Goal: Task Accomplishment & Management: Use online tool/utility

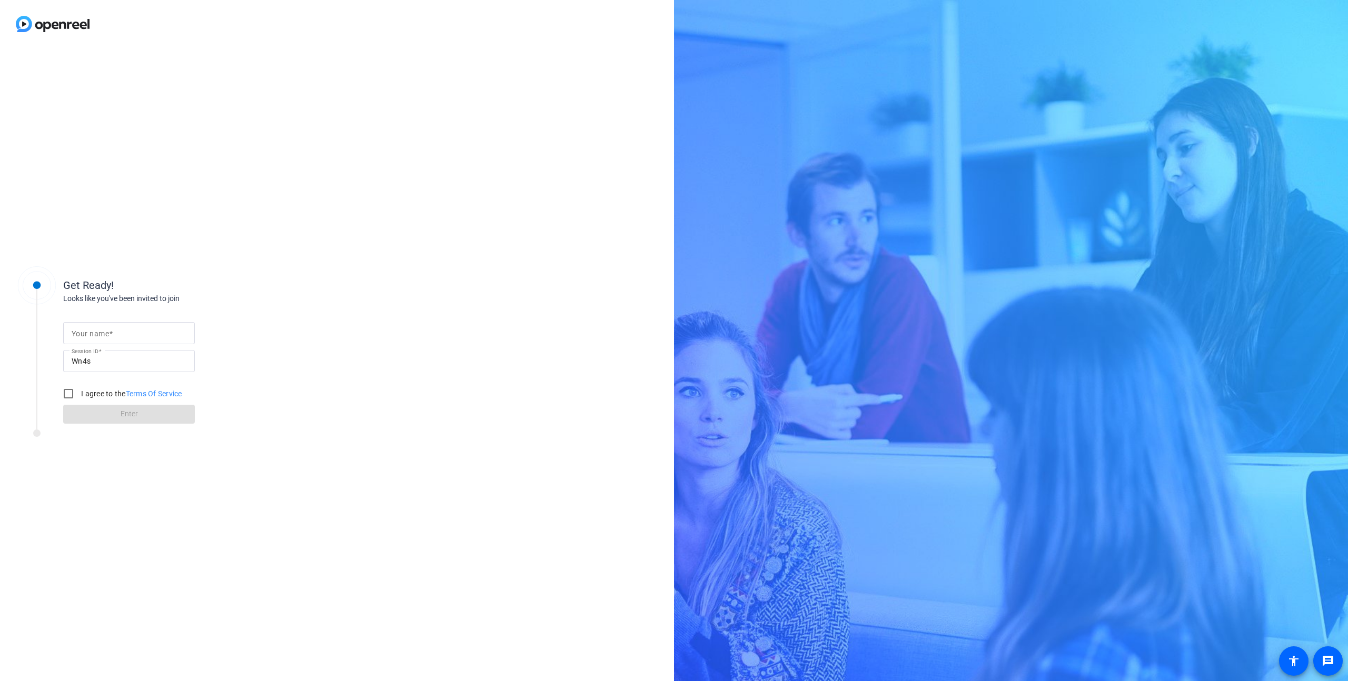
click at [169, 336] on input "Your name" at bounding box center [129, 333] width 115 height 13
type input "[PERSON_NAME]"
click at [363, 384] on div "Get Ready! Looks like you've been invited to join Your name [PERSON_NAME] Sessi…" at bounding box center [337, 364] width 674 height 633
click at [66, 396] on input "I agree to the Terms Of Service" at bounding box center [68, 393] width 21 height 21
checkbox input "true"
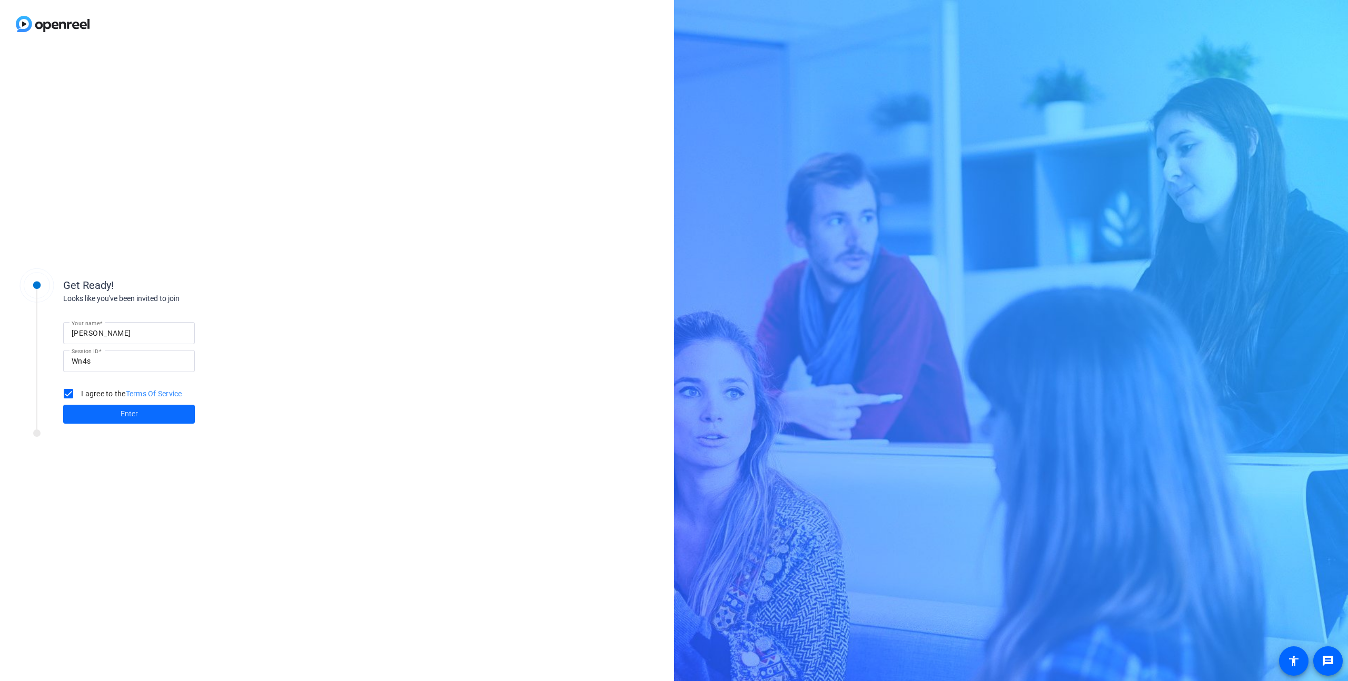
click at [154, 417] on span at bounding box center [129, 414] width 132 height 25
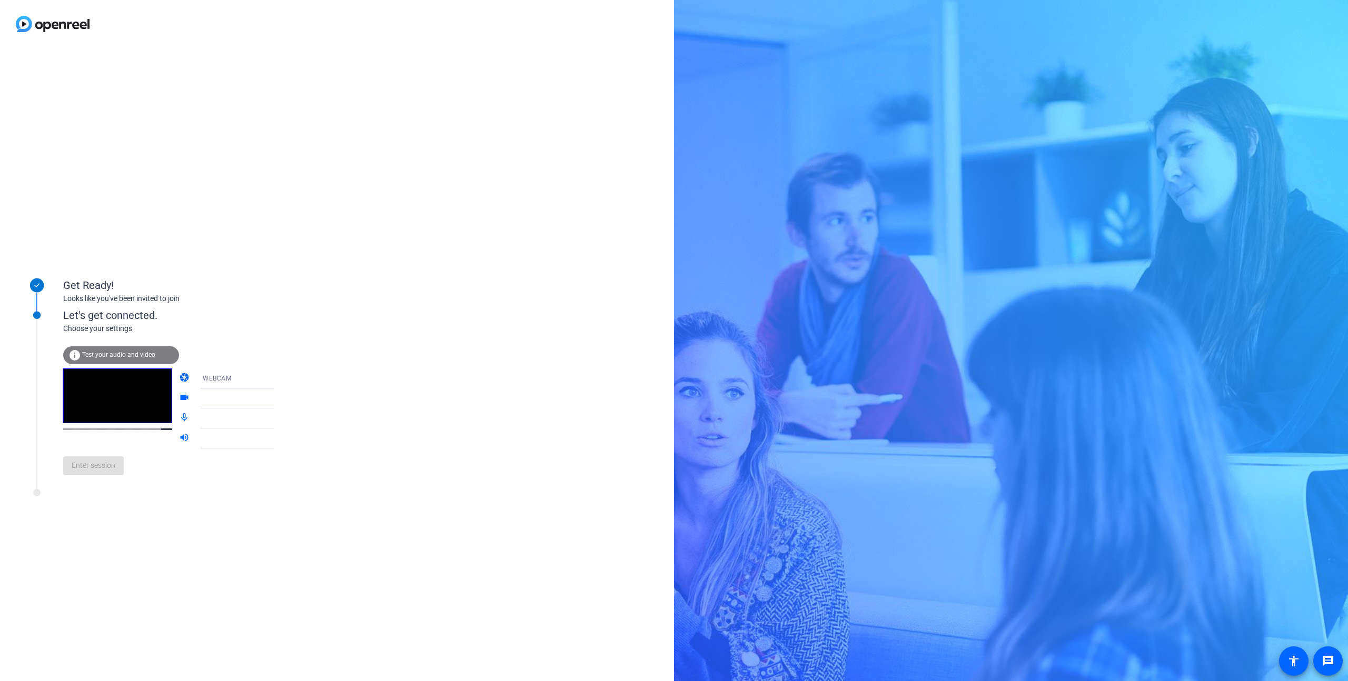
click at [233, 379] on div "WEBCAM" at bounding box center [242, 378] width 78 height 13
click at [233, 379] on div at bounding box center [674, 340] width 1348 height 681
click at [239, 400] on div at bounding box center [242, 398] width 78 height 13
click at [278, 398] on icon at bounding box center [284, 398] width 13 height 13
click at [362, 393] on div "Get Ready! Looks like you've been invited to join Let's get connected. Choose y…" at bounding box center [337, 364] width 674 height 633
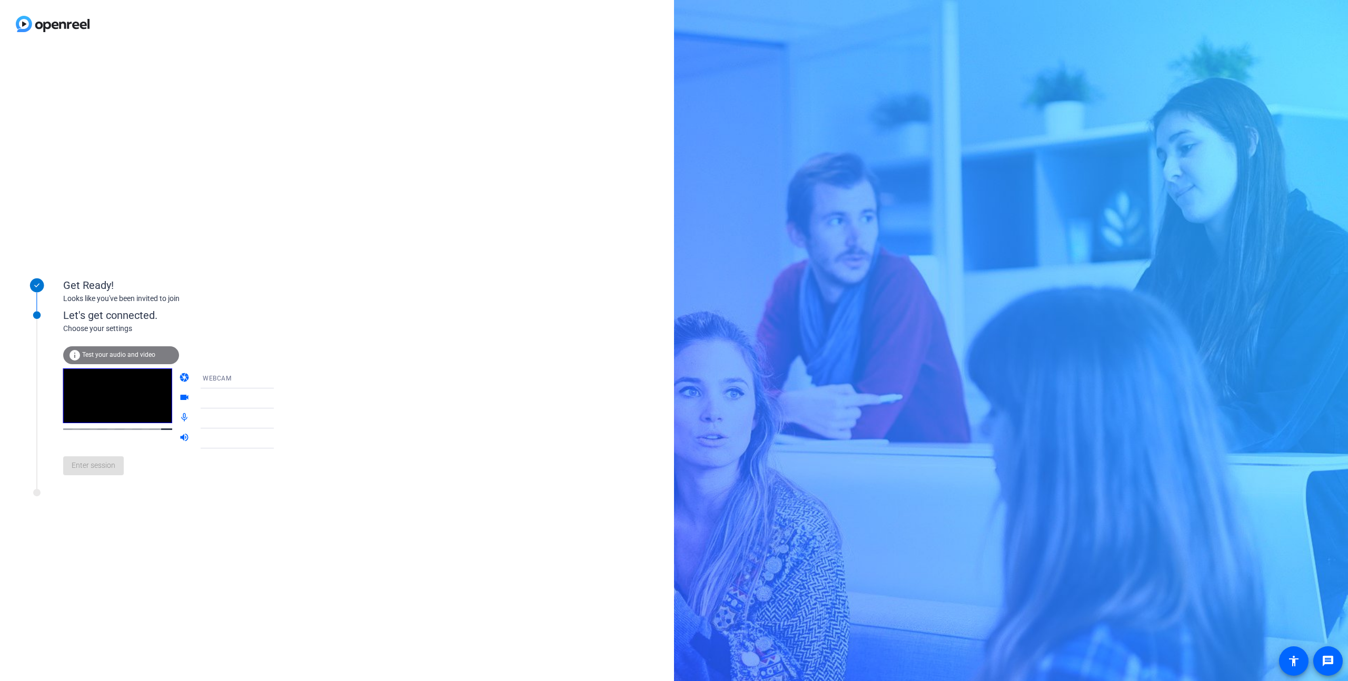
click at [100, 390] on video at bounding box center [117, 396] width 109 height 55
click at [100, 355] on span "Test your audio and video" at bounding box center [118, 354] width 73 height 7
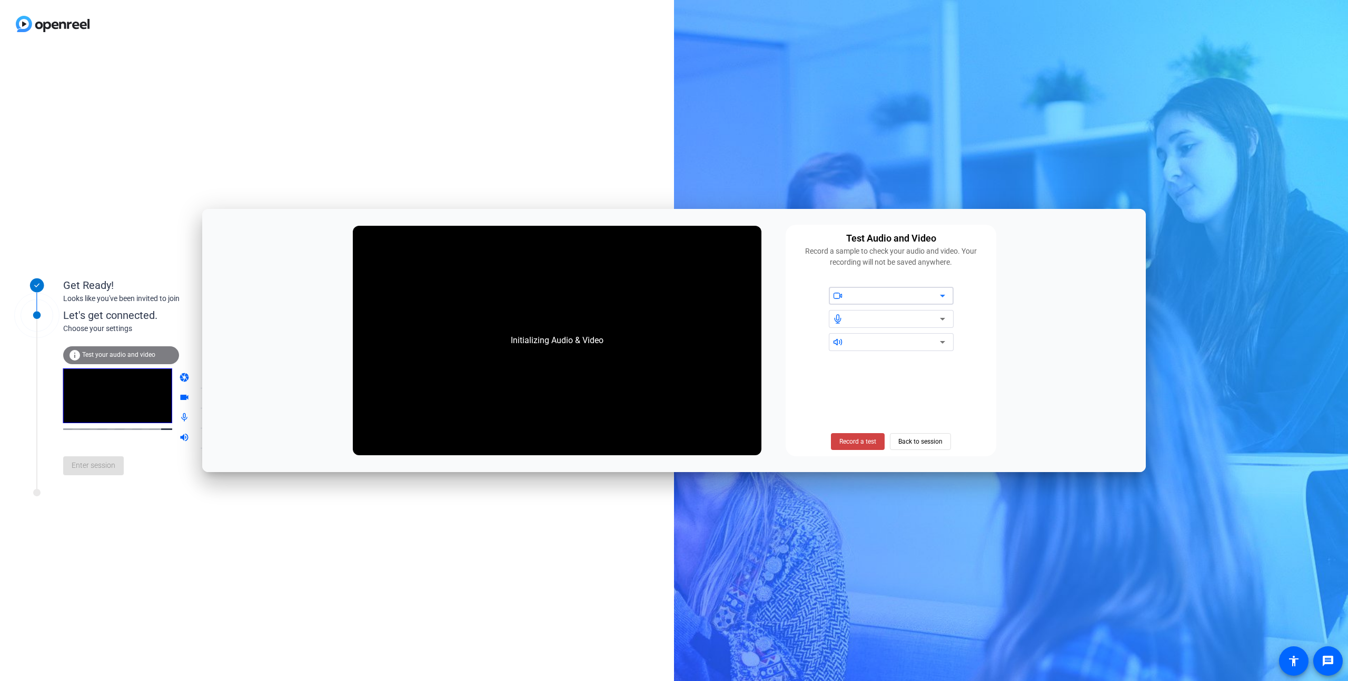
click at [893, 296] on div at bounding box center [895, 296] width 90 height 13
click at [927, 443] on span "Back to session" at bounding box center [920, 442] width 44 height 20
click at [911, 442] on span "Back to session" at bounding box center [920, 442] width 44 height 20
click at [530, 599] on div "Get Ready! Looks like you've been invited to join Let's get connected. Choose y…" at bounding box center [337, 364] width 674 height 633
click at [247, 619] on div "Get Ready! Looks like you've been invited to join Let's get connected. Choose y…" at bounding box center [337, 364] width 674 height 633
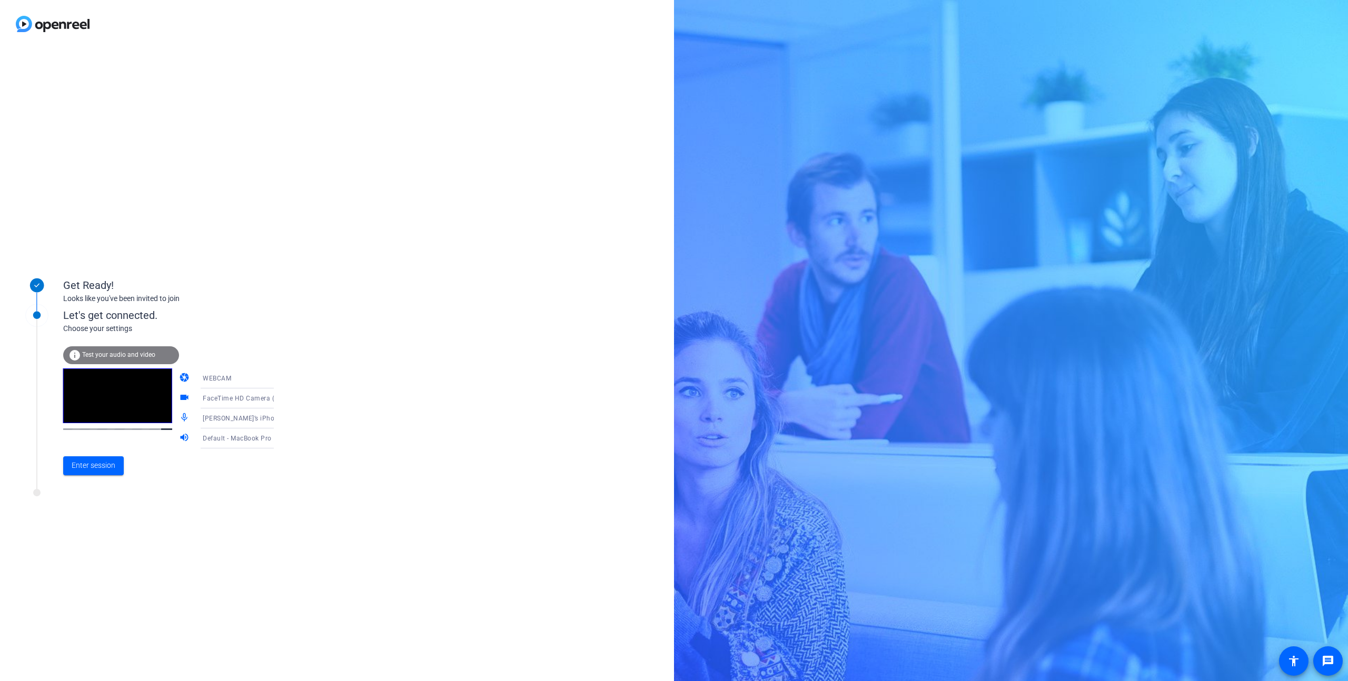
click at [236, 418] on span "[PERSON_NAME]’s iPhone Microphone" at bounding box center [261, 418] width 117 height 8
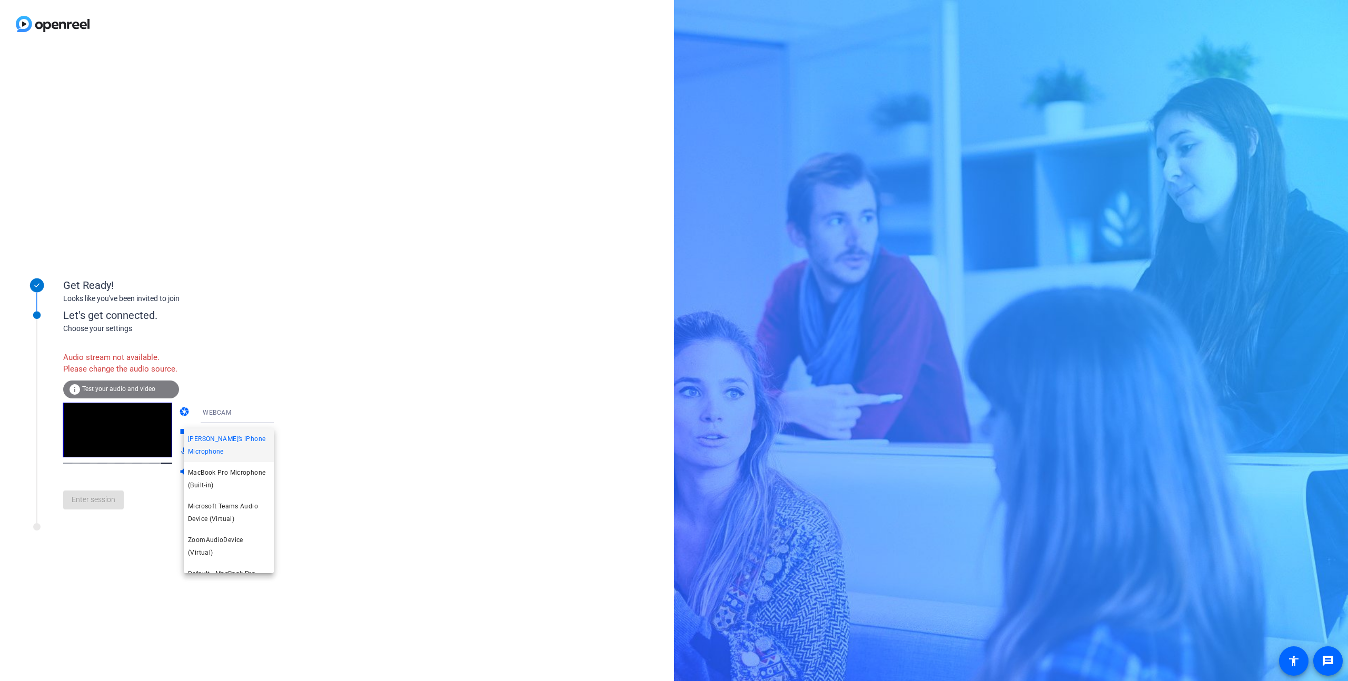
click at [474, 420] on div at bounding box center [674, 340] width 1348 height 681
click at [231, 457] on span "[PERSON_NAME]’s iPhone Microphone" at bounding box center [261, 452] width 117 height 8
click at [232, 526] on span "MacBook Pro Microphone (Built-in)" at bounding box center [229, 524] width 82 height 25
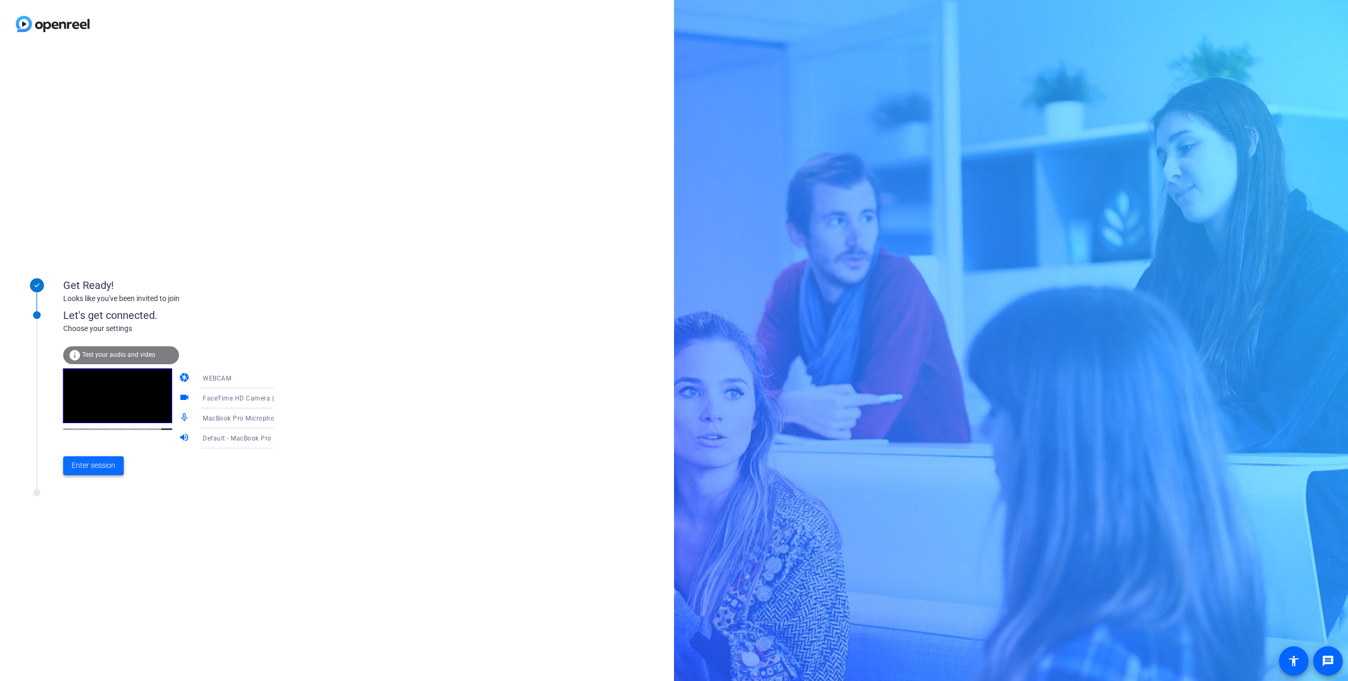
click at [88, 469] on span "Enter session" at bounding box center [94, 465] width 44 height 11
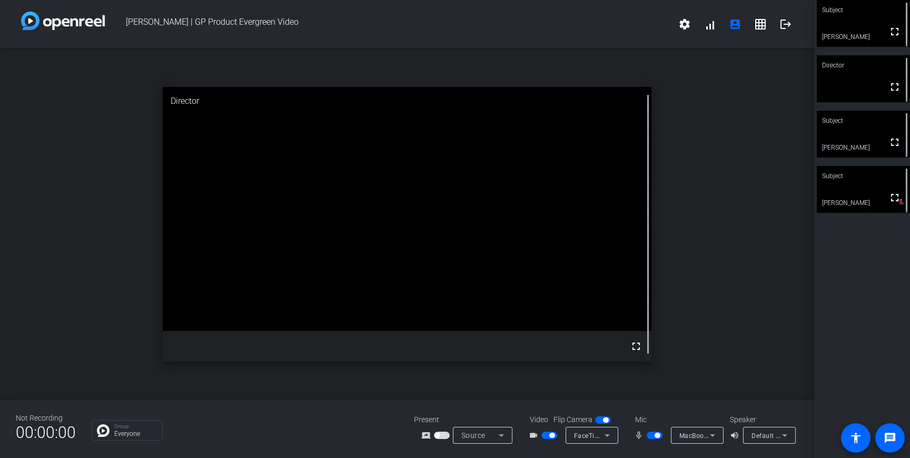
click at [657, 434] on span "button" at bounding box center [657, 434] width 5 height 5
click at [102, 234] on div "open_in_new Subject fullscreen [PERSON_NAME]" at bounding box center [407, 223] width 814 height 351
click at [709, 216] on div "open_in_new Subject fullscreen [PERSON_NAME]" at bounding box center [407, 223] width 814 height 351
click at [653, 437] on span "button" at bounding box center [655, 434] width 16 height 7
click at [655, 434] on span "button" at bounding box center [657, 434] width 5 height 5
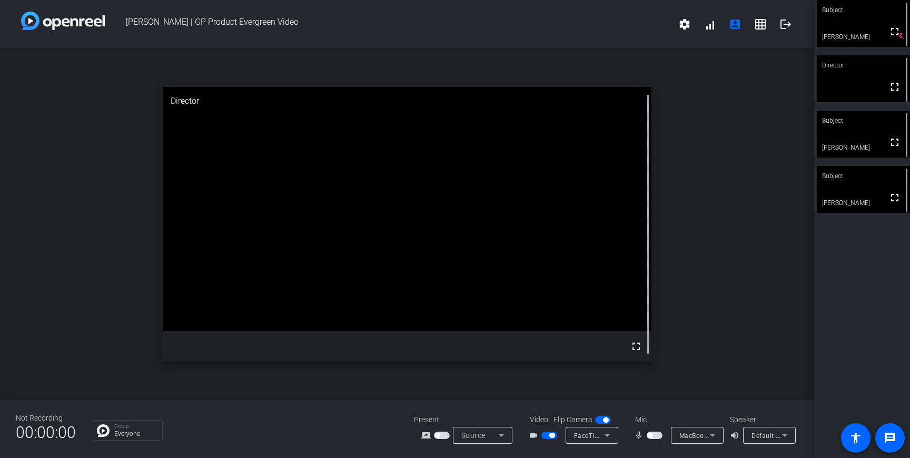
click at [734, 197] on div "open_in_new Director fullscreen" at bounding box center [407, 223] width 814 height 351
